Goal: Submit feedback/report problem

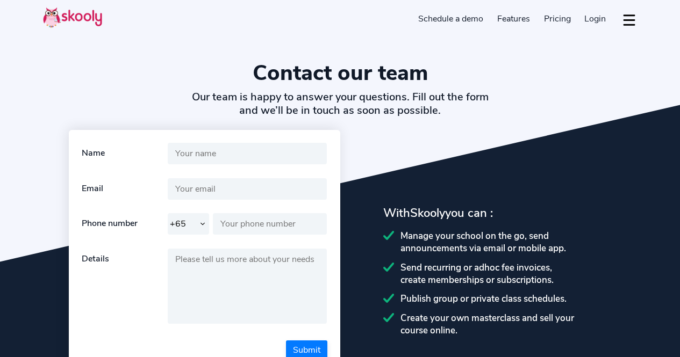
select select "65"
select select "en"
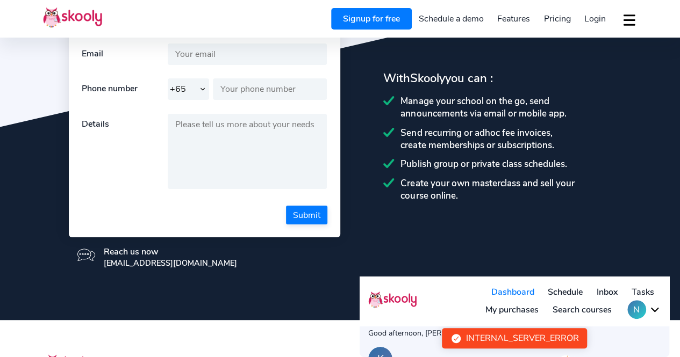
scroll to position [161, 0]
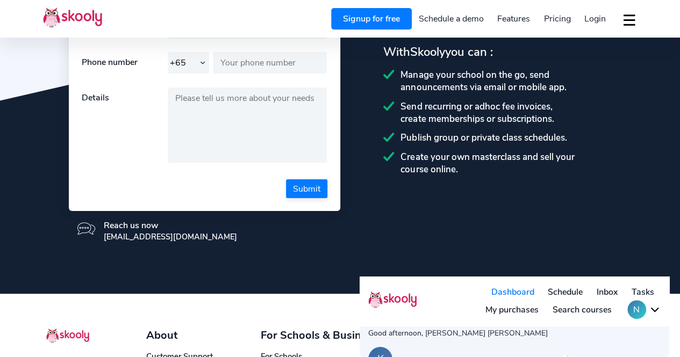
click at [644, 307] on button "N" at bounding box center [643, 309] width 33 height 19
click at [645, 308] on button "N" at bounding box center [643, 309] width 33 height 19
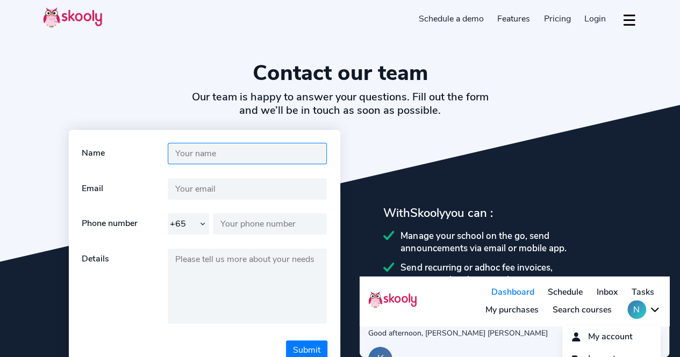
click at [255, 154] on input "text" at bounding box center [248, 153] width 160 height 21
type input "[PERSON_NAME] [PERSON_NAME]"
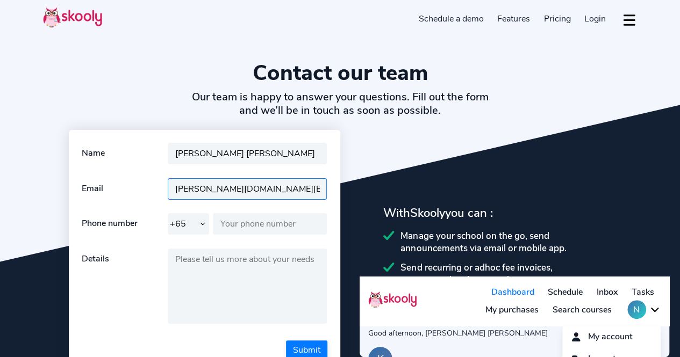
type input "[PERSON_NAME][DOMAIN_NAME][EMAIL_ADDRESS][DOMAIN_NAME]"
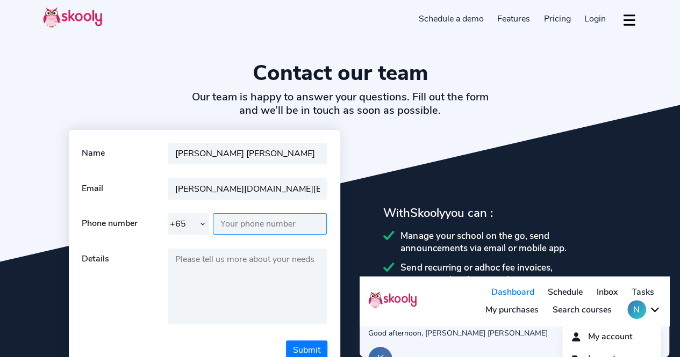
click at [268, 224] on input "text" at bounding box center [270, 223] width 114 height 21
type input "80571405"
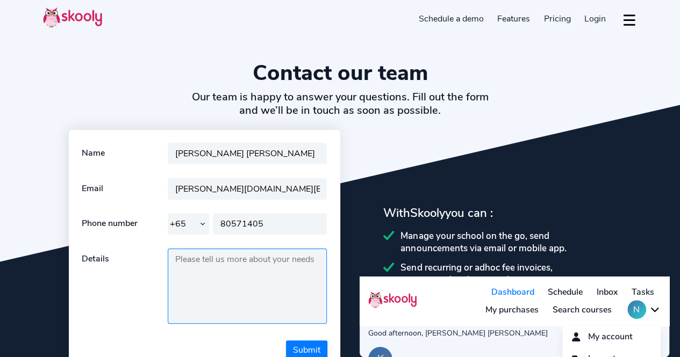
click at [256, 258] on textarea at bounding box center [248, 286] width 160 height 75
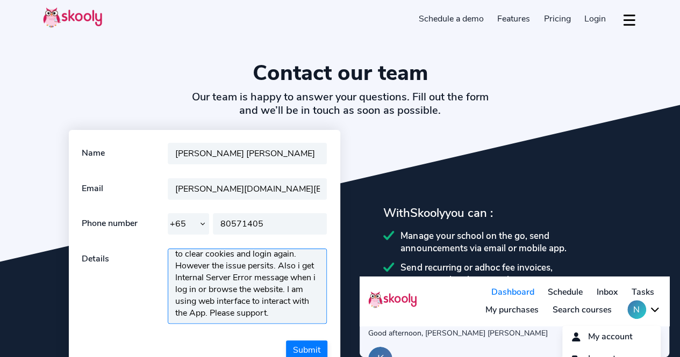
scroll to position [102, 0]
type textarea "I am registered as a parent in the skooly app. App shows only stale messages an…"
click at [314, 345] on button "Submit" at bounding box center [306, 350] width 41 height 19
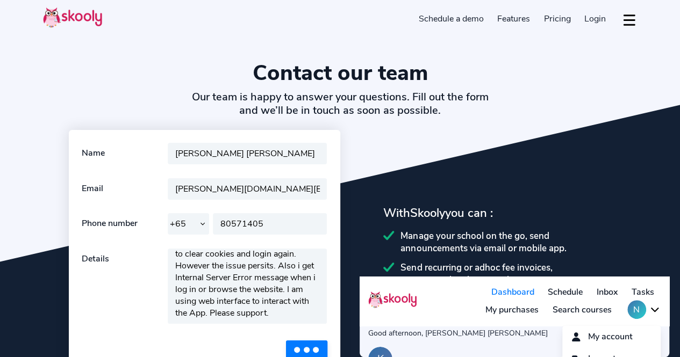
scroll to position [0, 0]
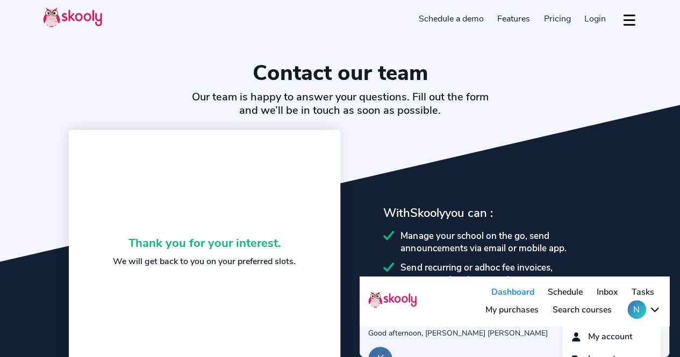
click at [587, 22] on span "Login" at bounding box center [594, 19] width 21 height 12
